Goal: Browse casually

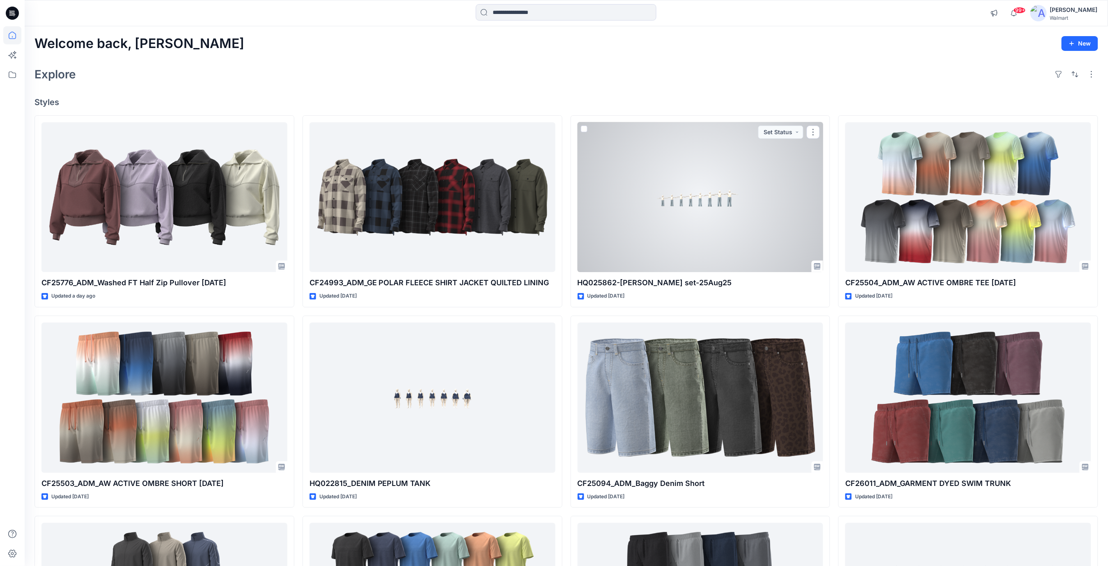
drag, startPoint x: 705, startPoint y: 209, endPoint x: 709, endPoint y: 152, distance: 57.2
click at [706, 209] on div at bounding box center [701, 197] width 246 height 150
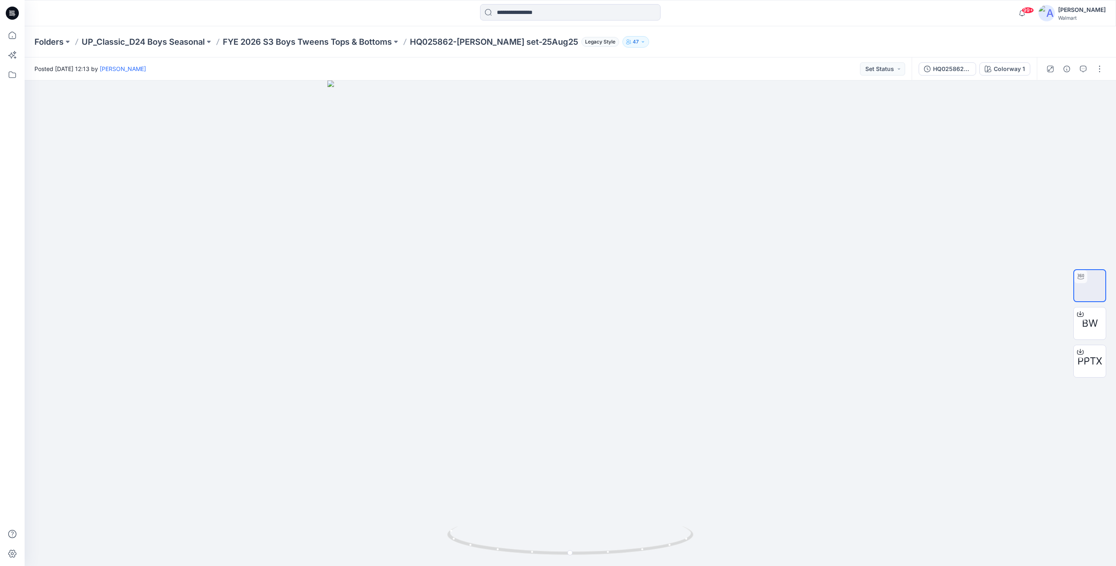
click at [12, 14] on icon at bounding box center [12, 13] width 13 height 13
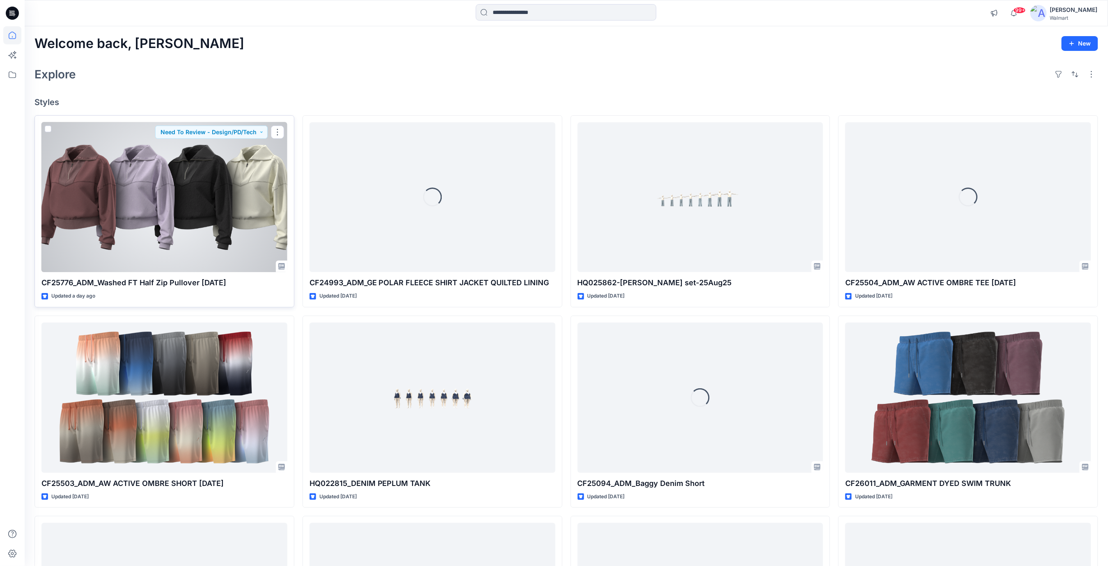
click at [173, 196] on div at bounding box center [164, 197] width 246 height 150
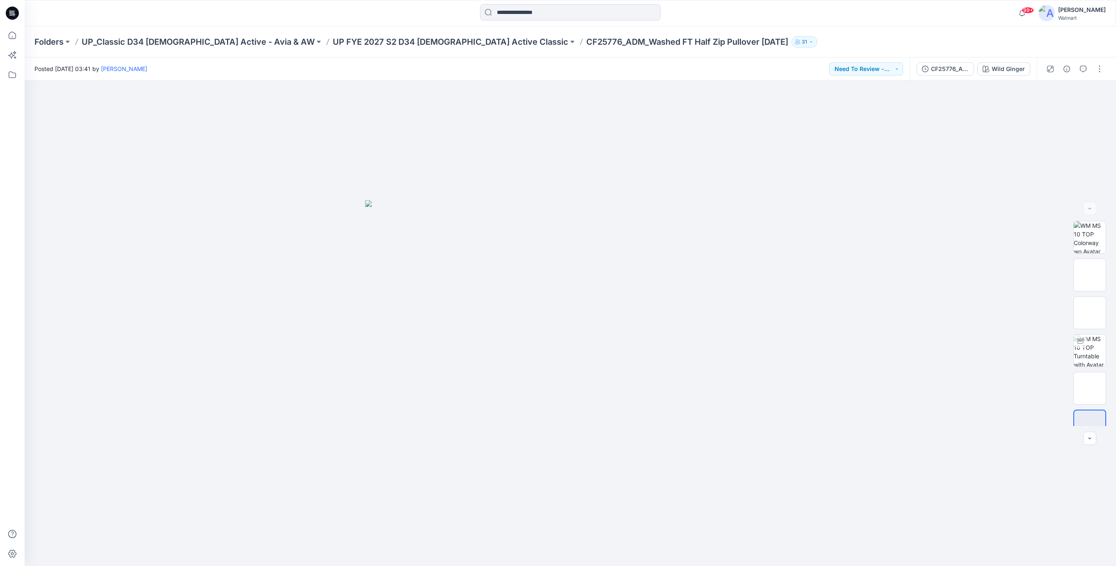
click at [14, 16] on icon at bounding box center [12, 13] width 13 height 13
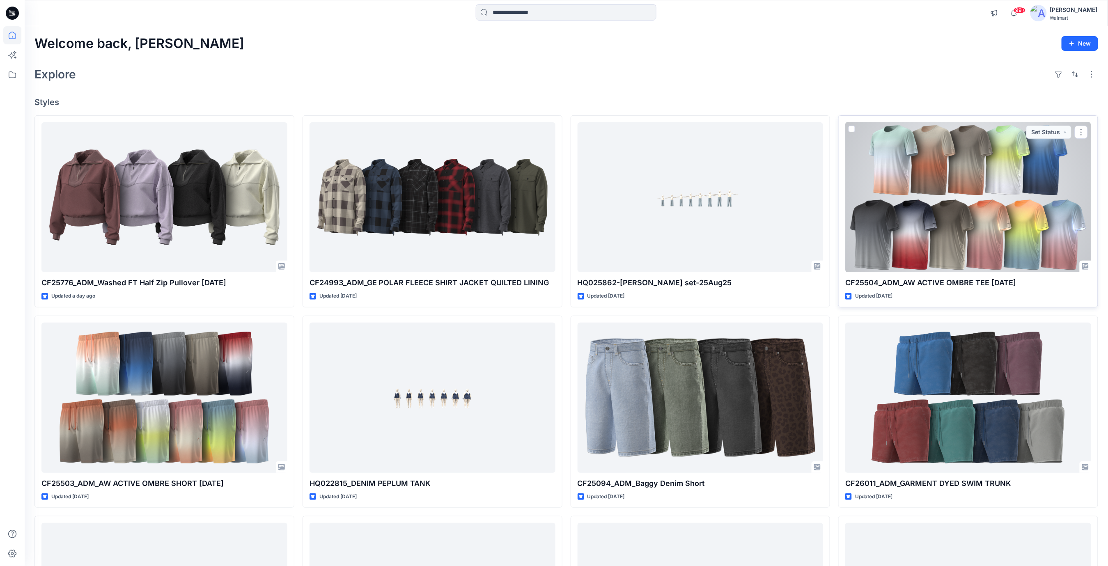
click at [984, 196] on div at bounding box center [968, 197] width 246 height 150
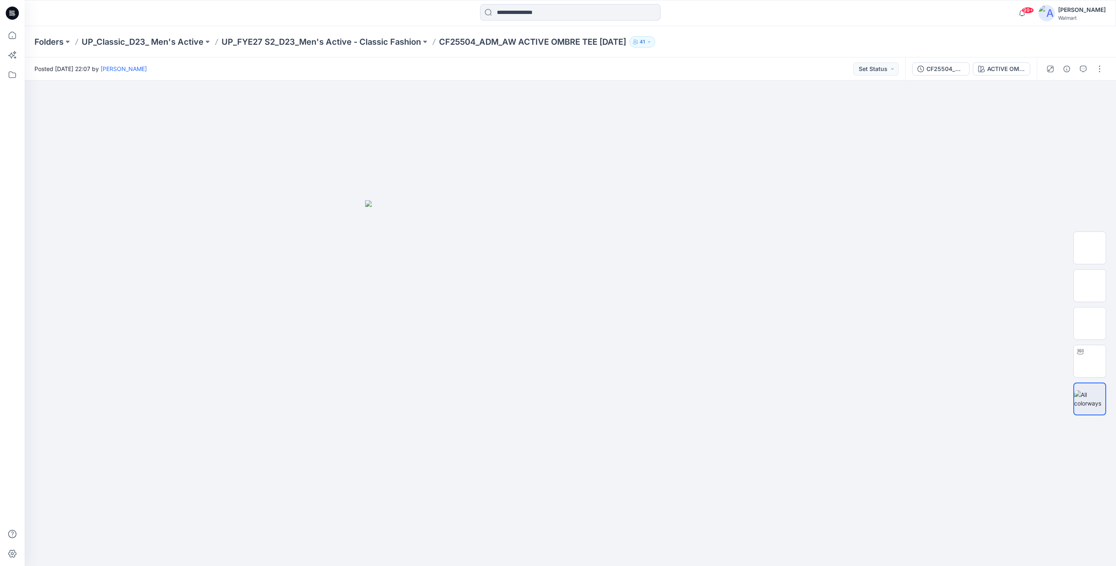
click at [12, 13] on icon at bounding box center [12, 13] width 13 height 13
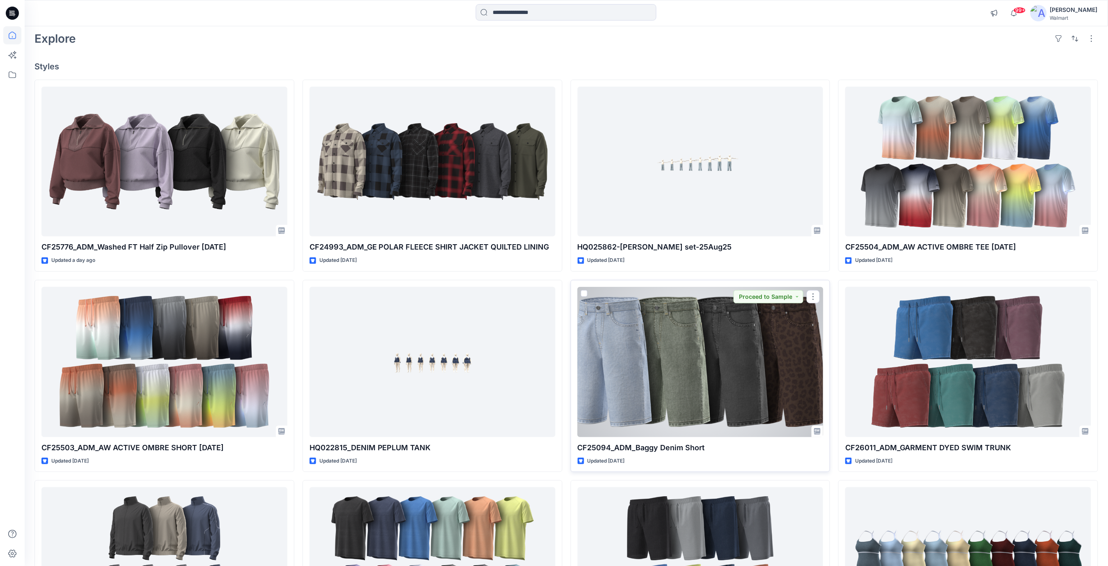
scroll to position [55, 0]
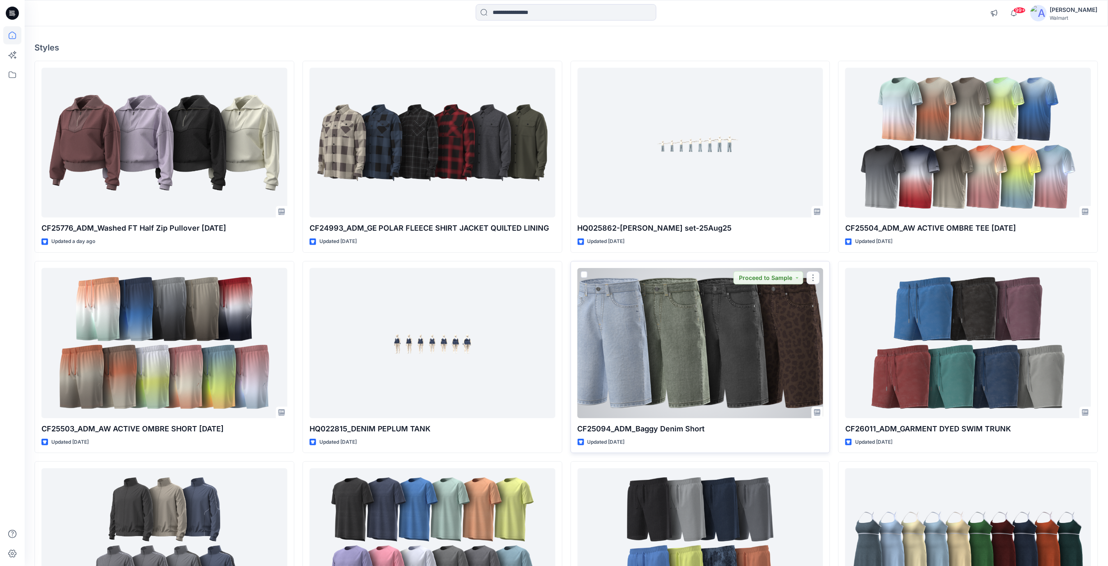
click at [724, 354] on div at bounding box center [701, 343] width 246 height 150
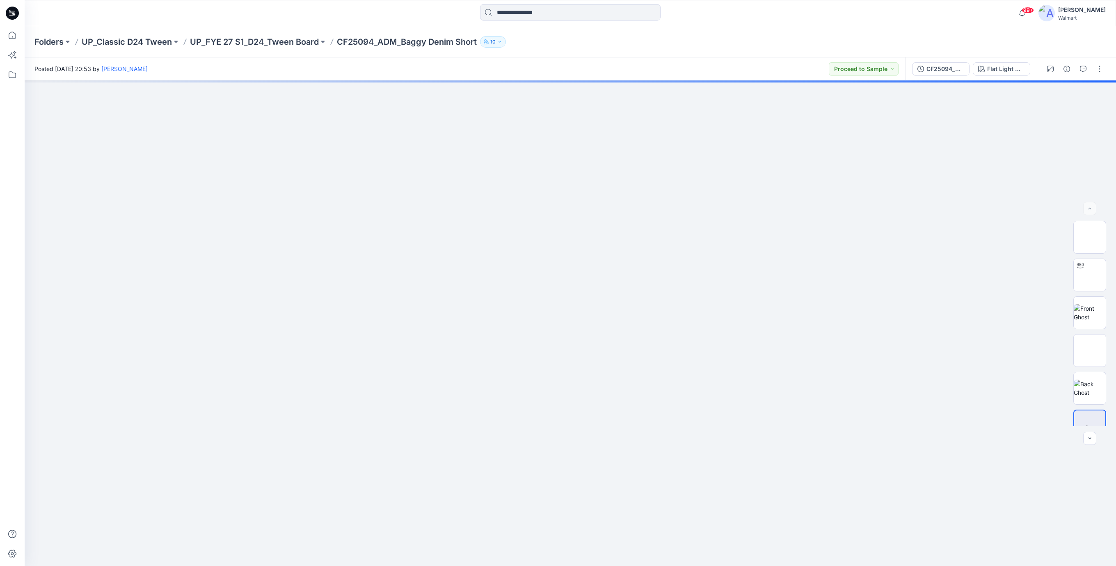
click at [10, 10] on icon at bounding box center [12, 13] width 13 height 13
